Goal: Transaction & Acquisition: Purchase product/service

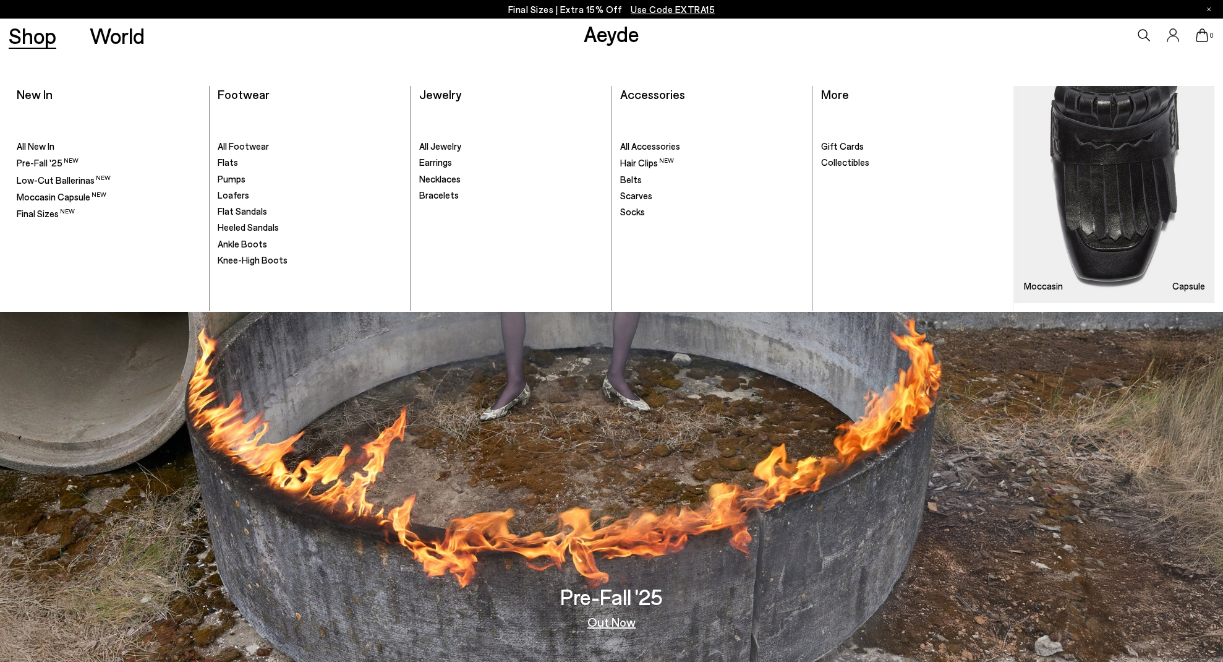
click at [30, 34] on link "Shop" at bounding box center [33, 36] width 48 height 22
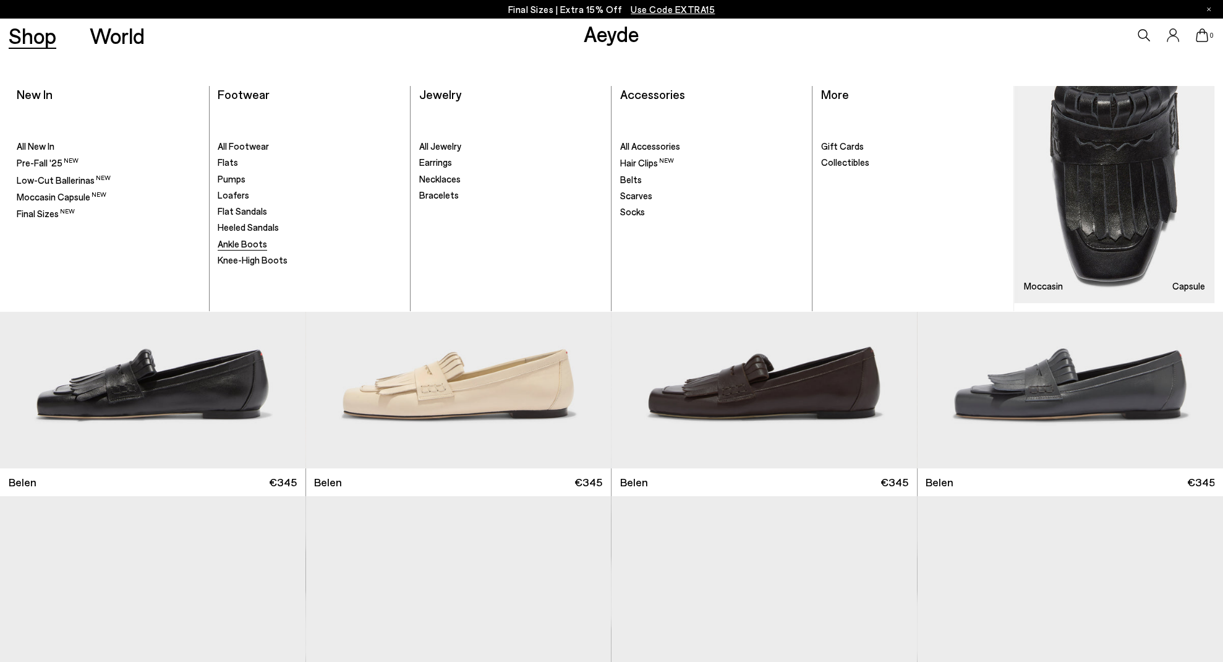
click at [244, 250] on link "Ankle Boots" at bounding box center [310, 244] width 184 height 12
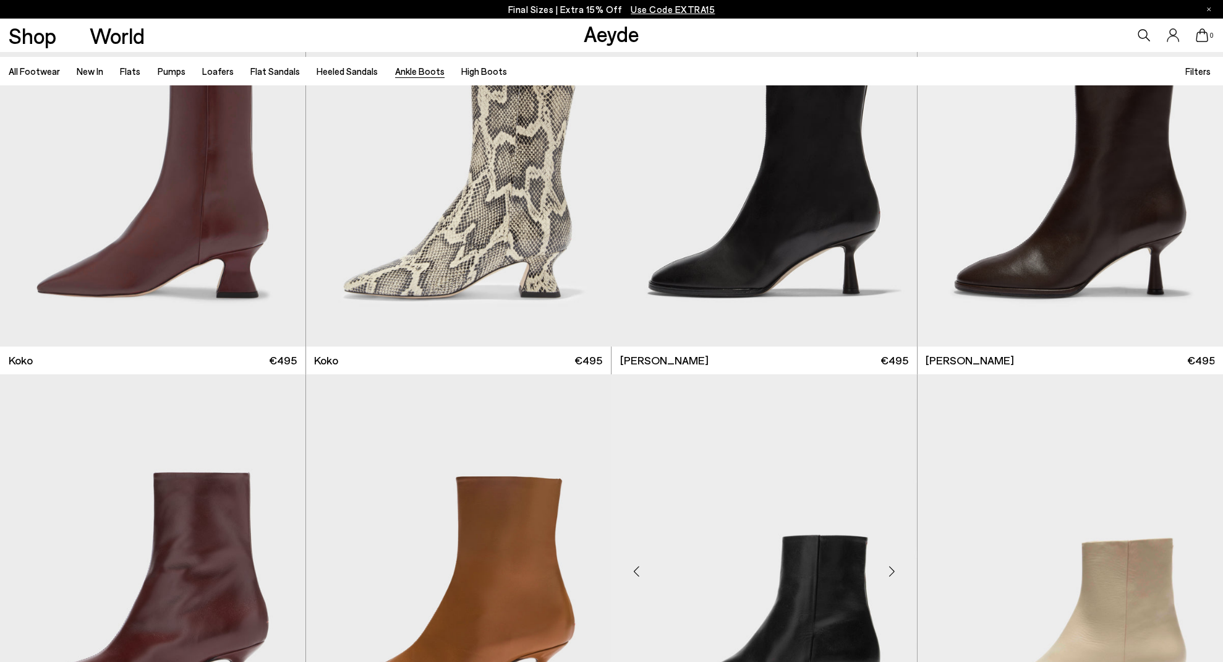
scroll to position [919, 0]
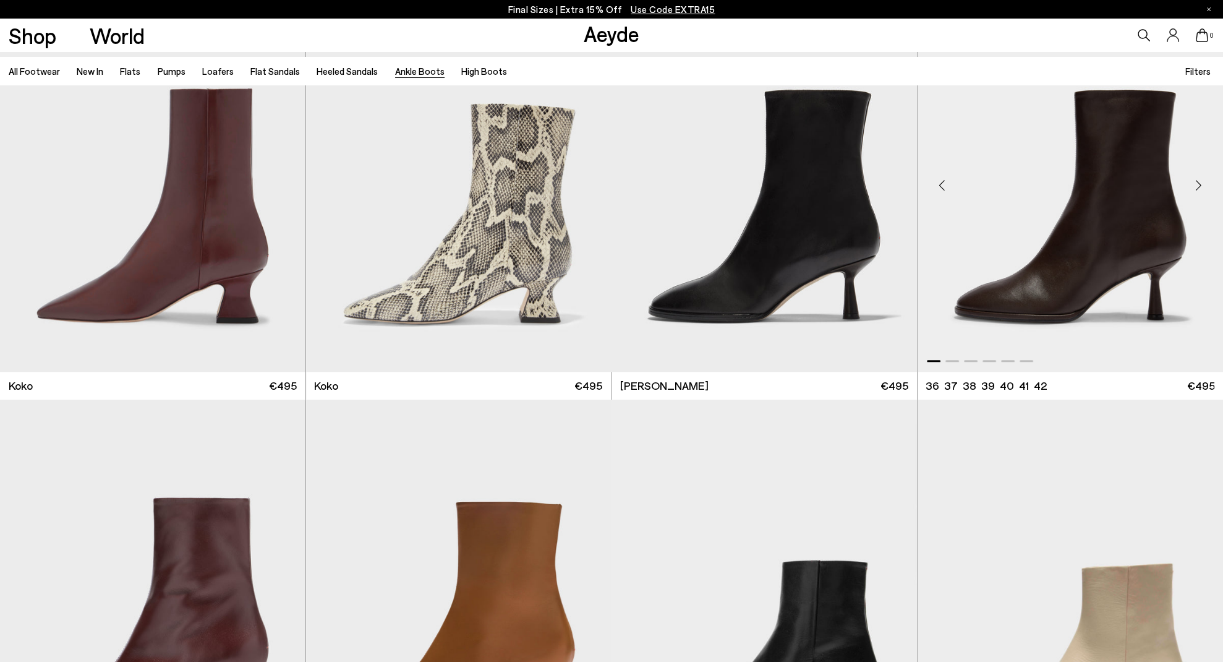
click at [998, 291] on img "1 / 6" at bounding box center [1069, 179] width 305 height 383
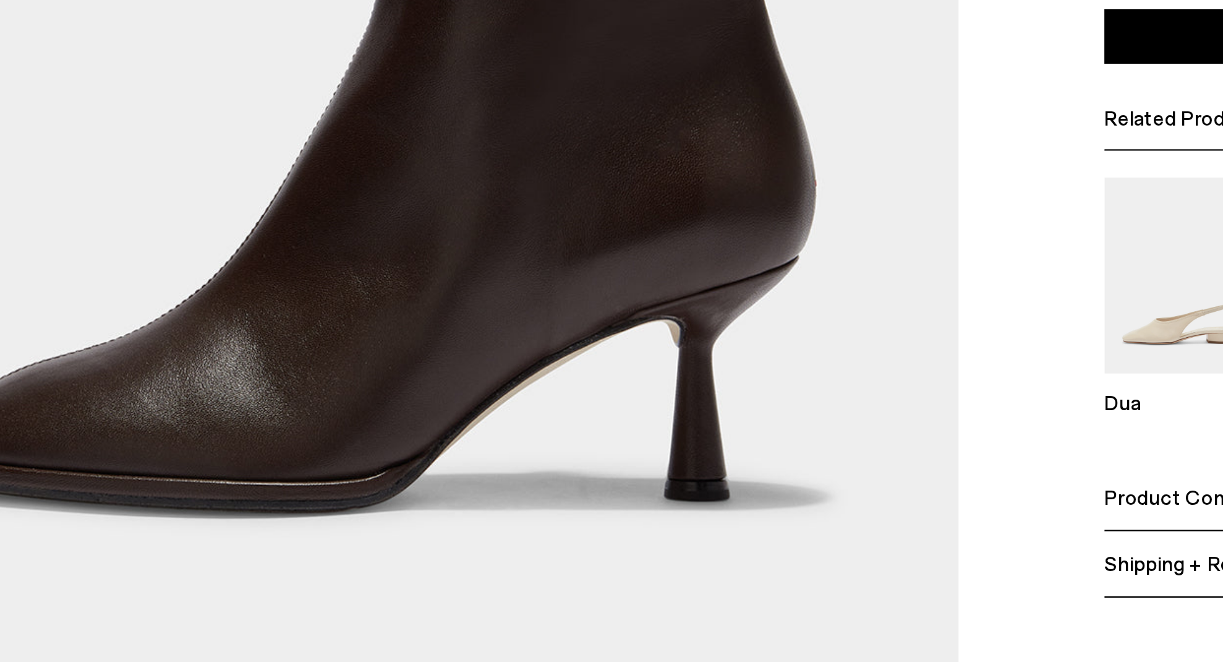
scroll to position [129, 0]
